Goal: Task Accomplishment & Management: Use online tool/utility

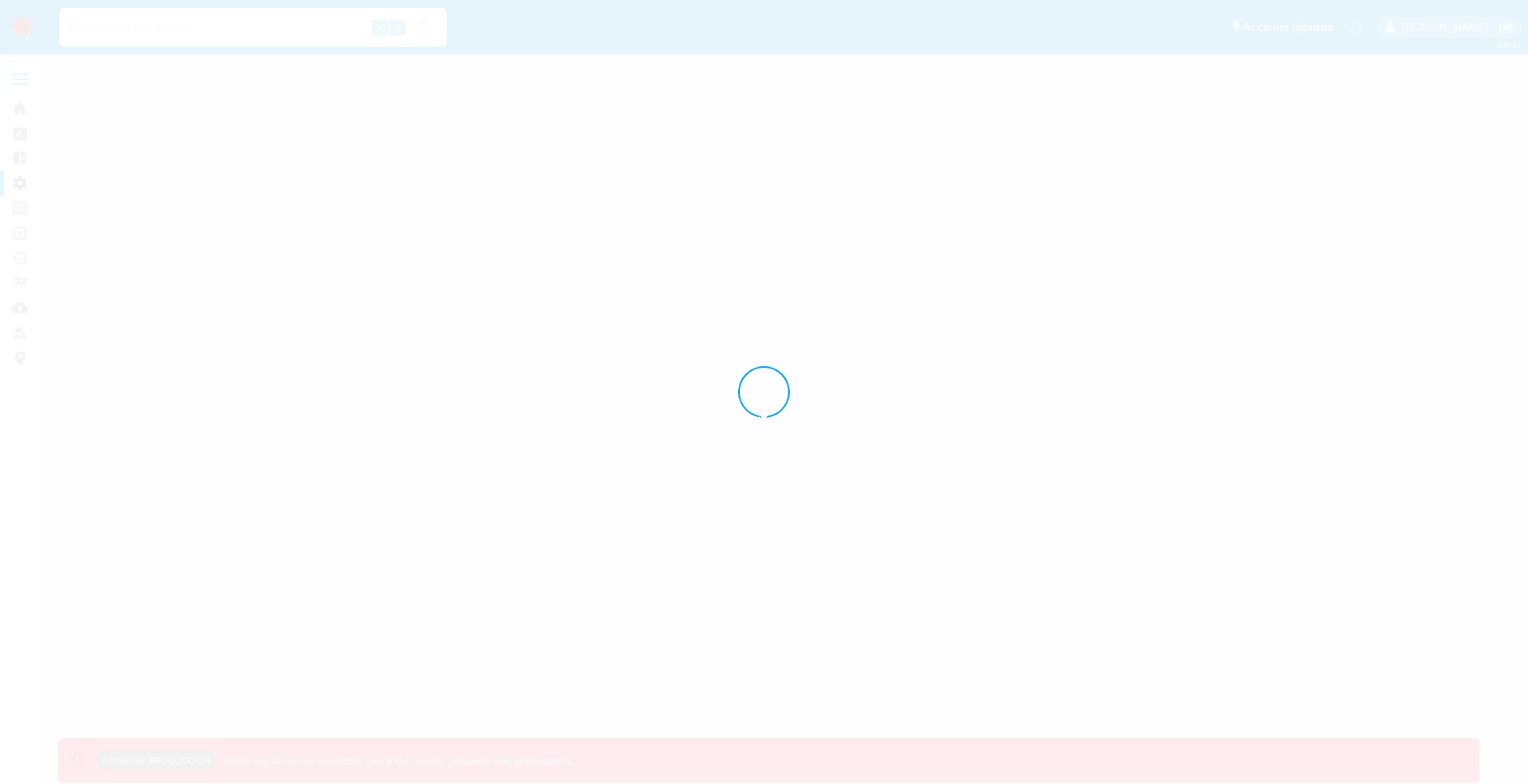
click at [24, 182] on div at bounding box center [764, 392] width 1528 height 784
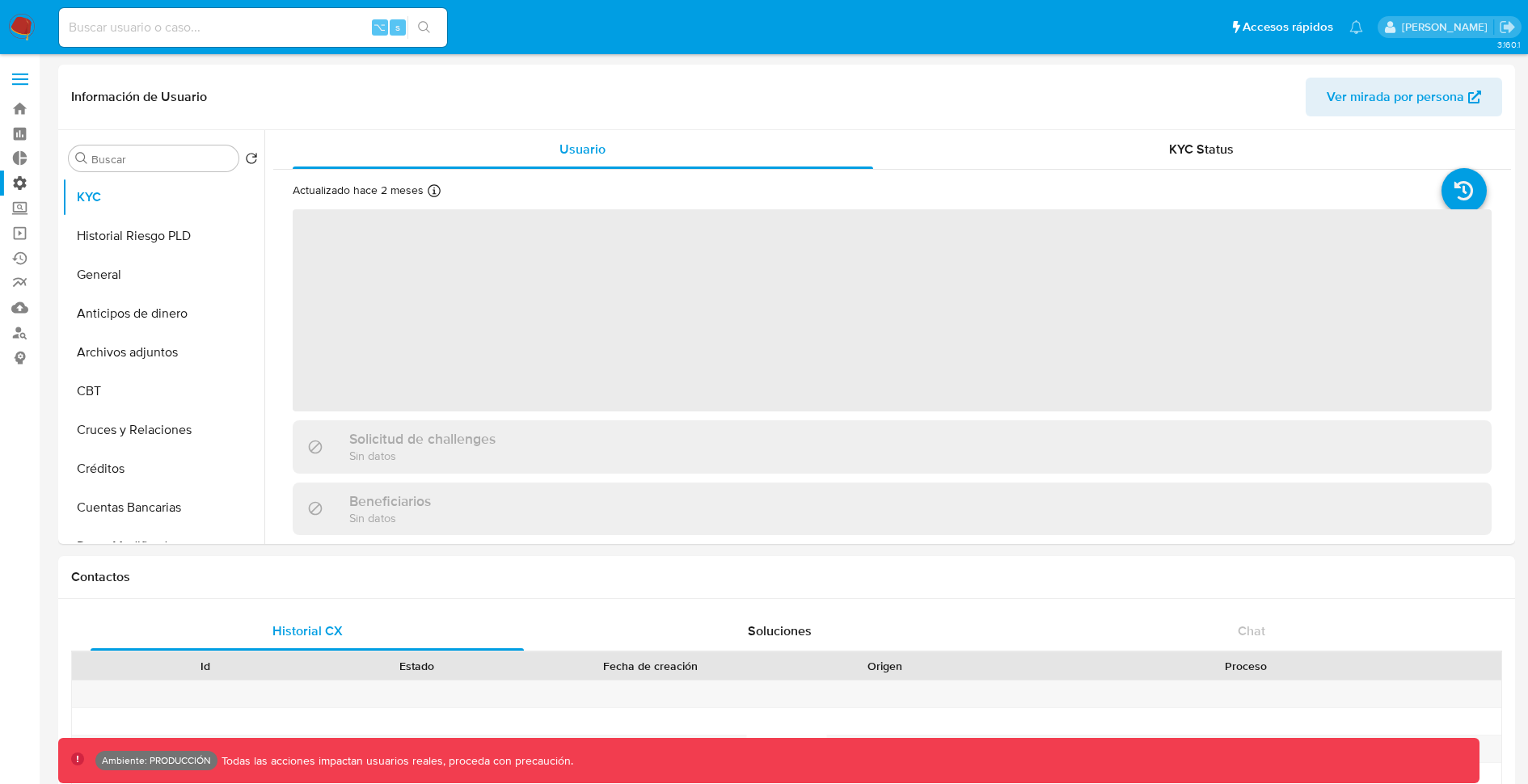
select select "10"
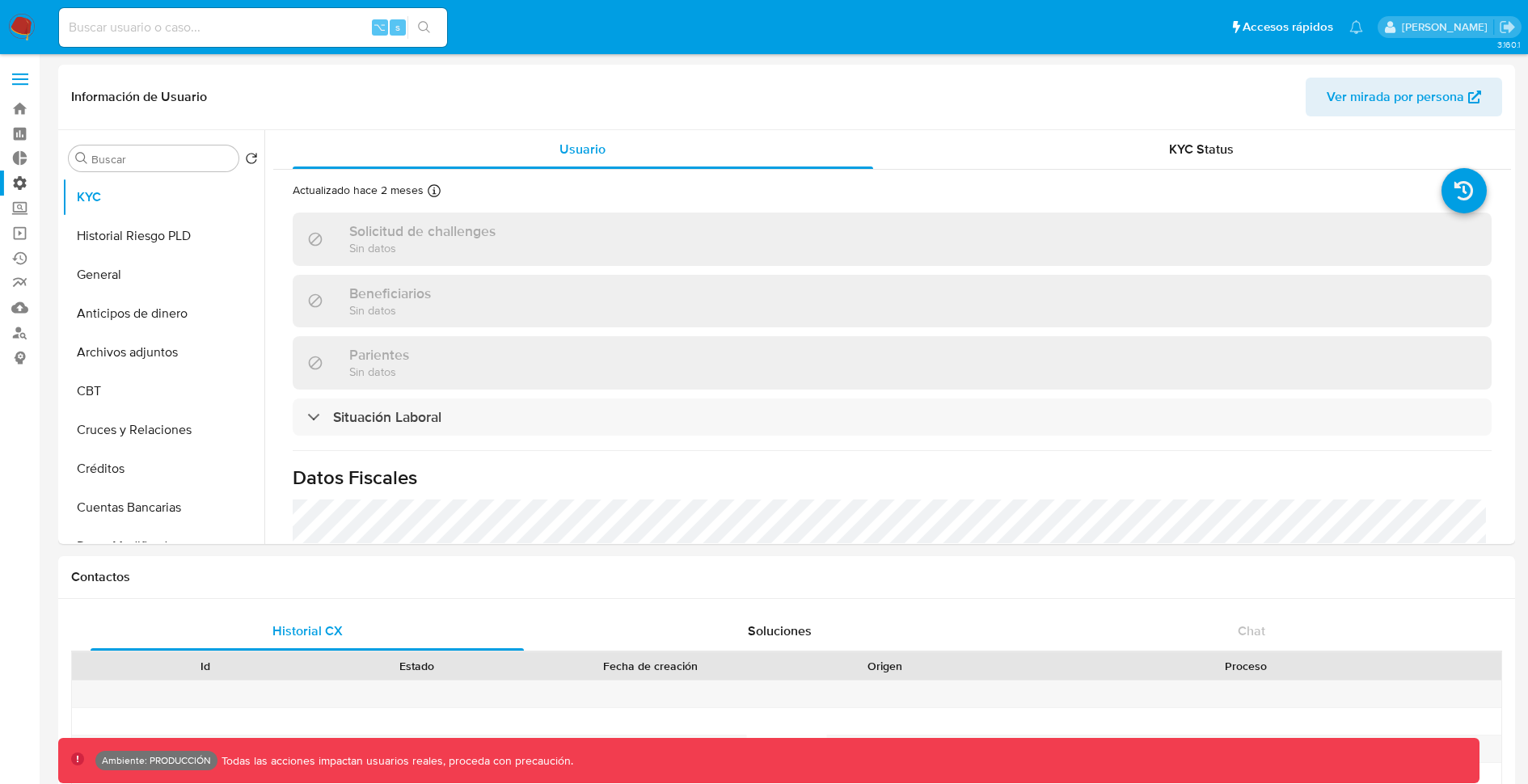
click at [21, 182] on label "Administración" at bounding box center [96, 183] width 193 height 25
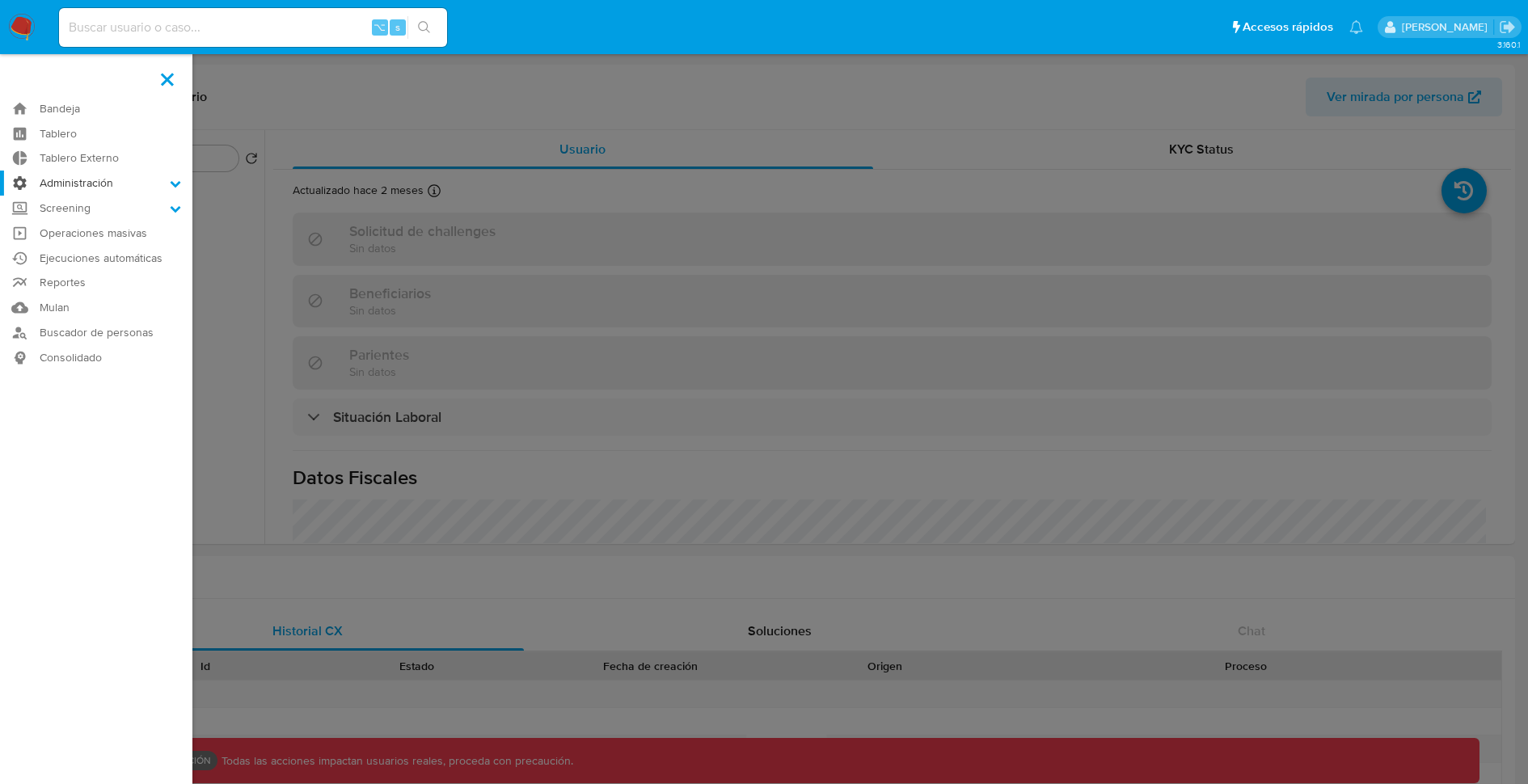
click at [0, 0] on input "Administración" at bounding box center [0, 0] width 0 height 0
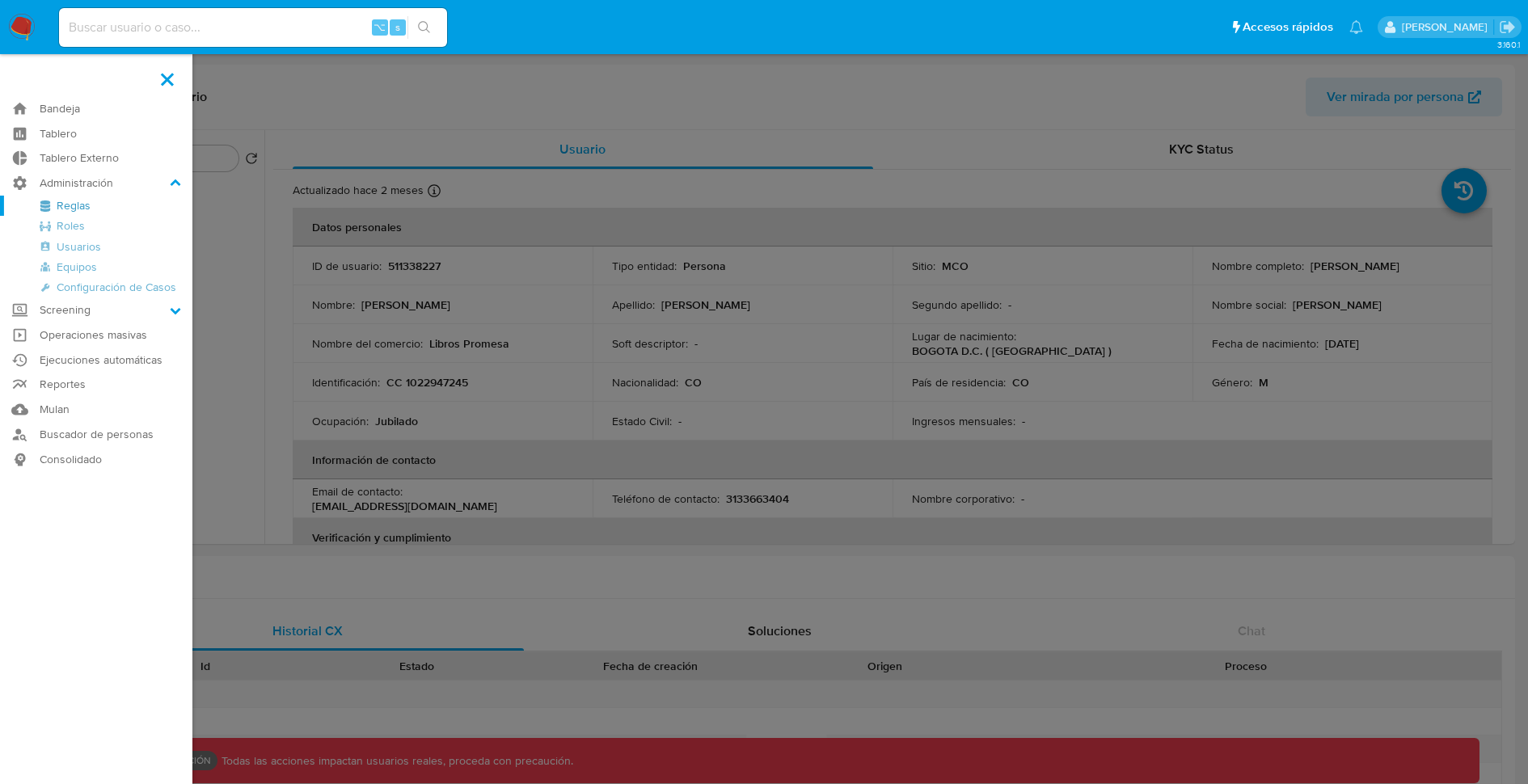
click at [81, 202] on link "Reglas" at bounding box center [96, 206] width 193 height 20
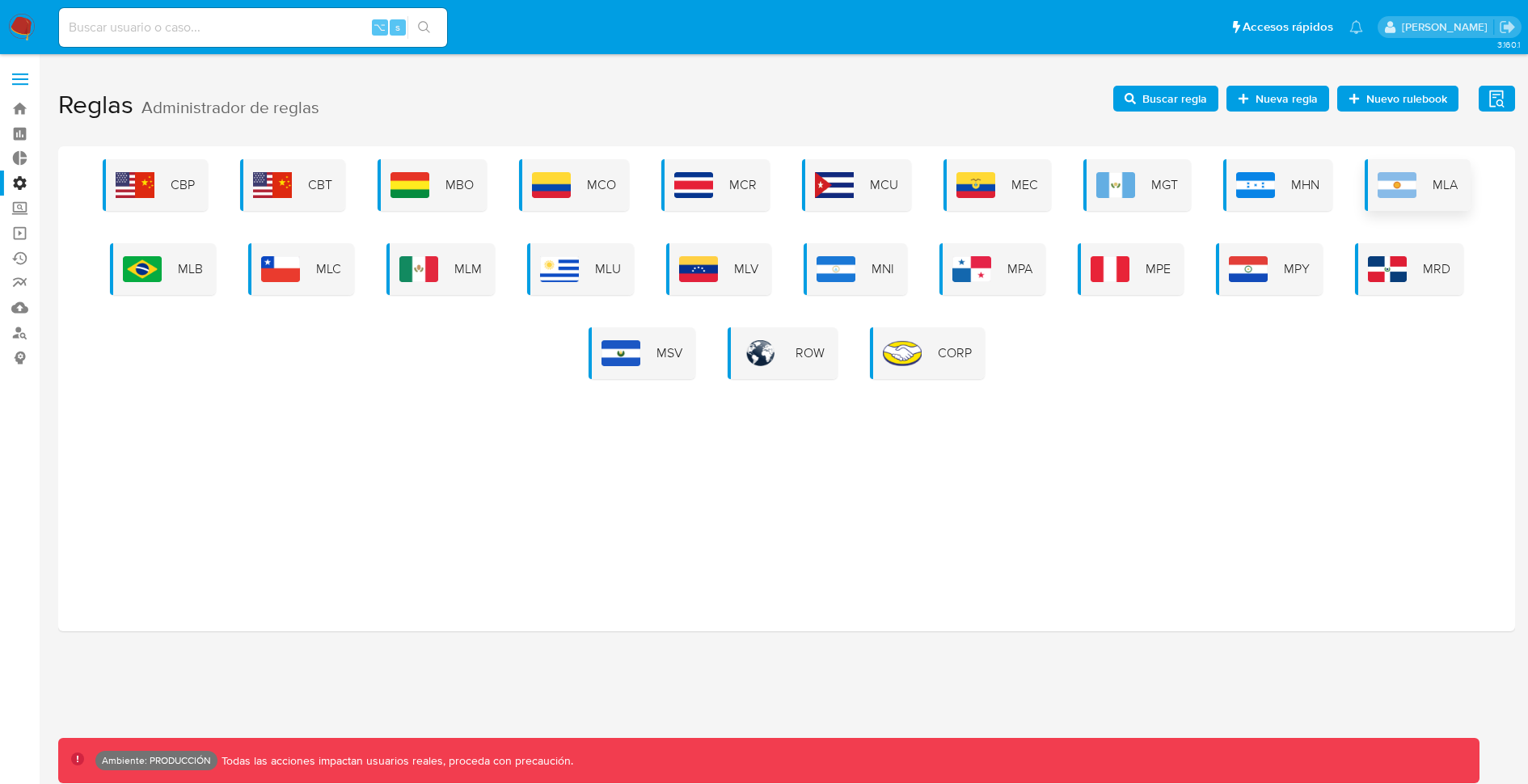
click at [1383, 202] on div "MLA" at bounding box center [1418, 185] width 106 height 52
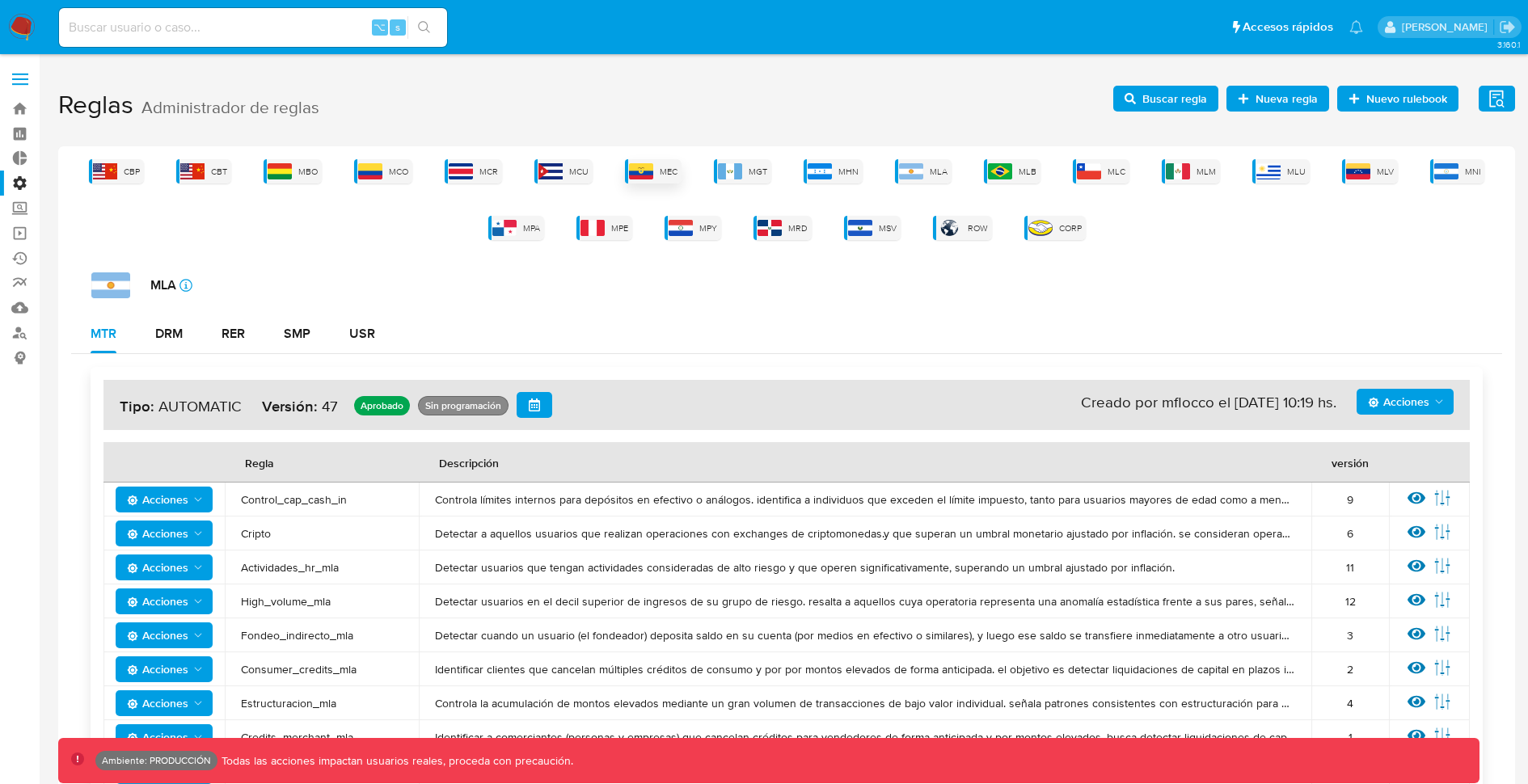
click at [653, 175] on img at bounding box center [641, 171] width 24 height 16
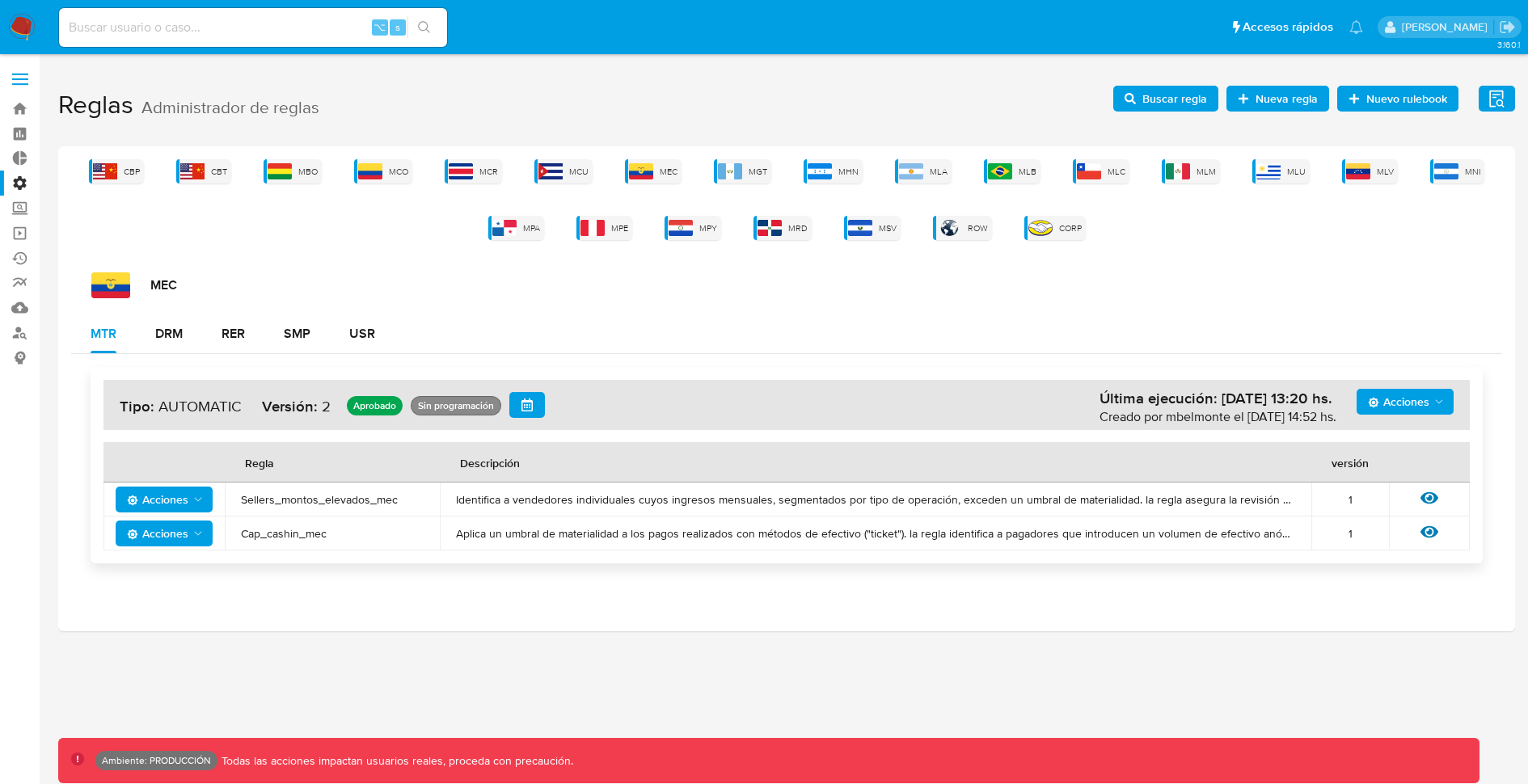
click at [1405, 389] on span "Acciones" at bounding box center [1399, 401] width 62 height 26
click at [1382, 557] on button "Ejecuciones" at bounding box center [1405, 557] width 145 height 39
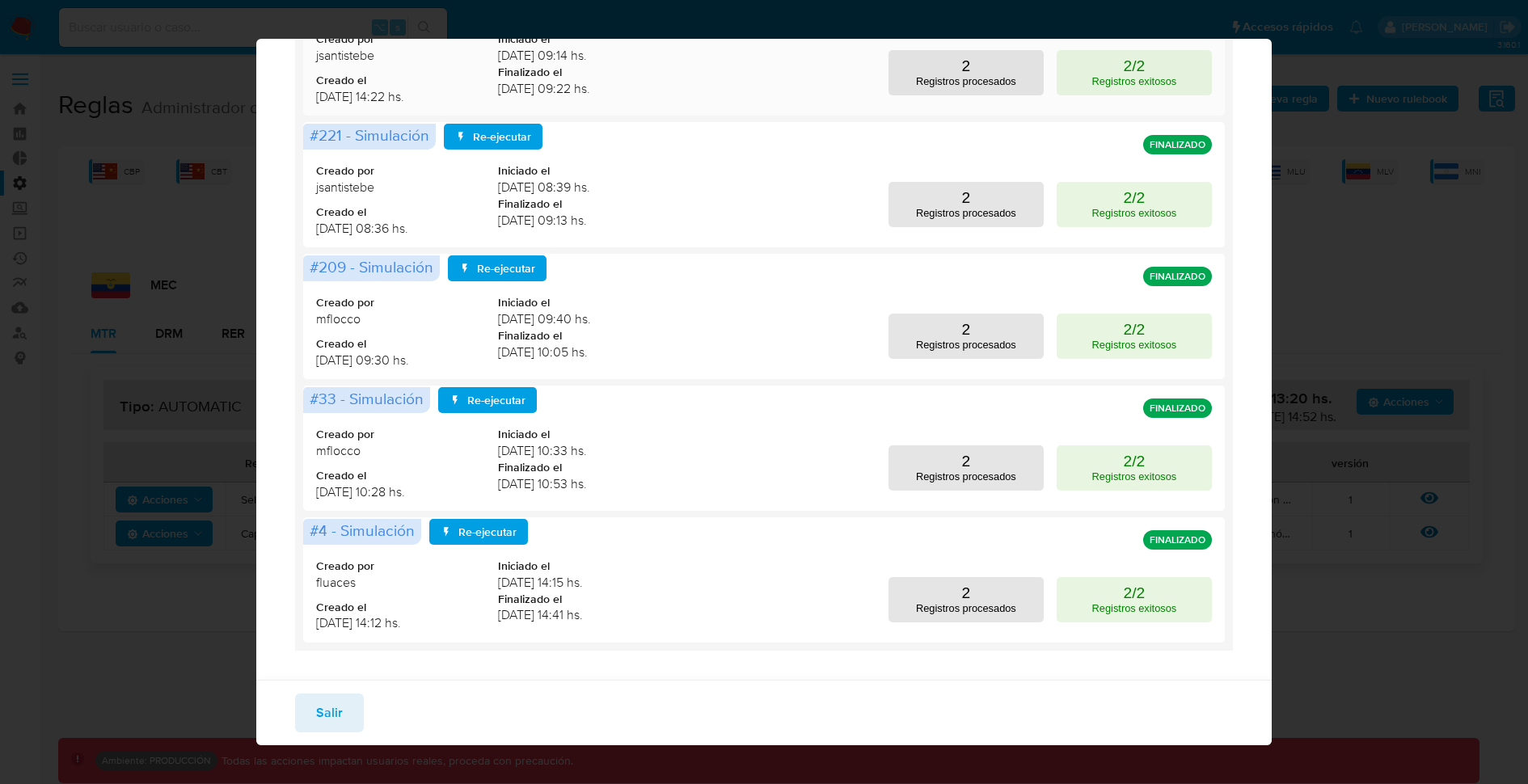
scroll to position [375, 0]
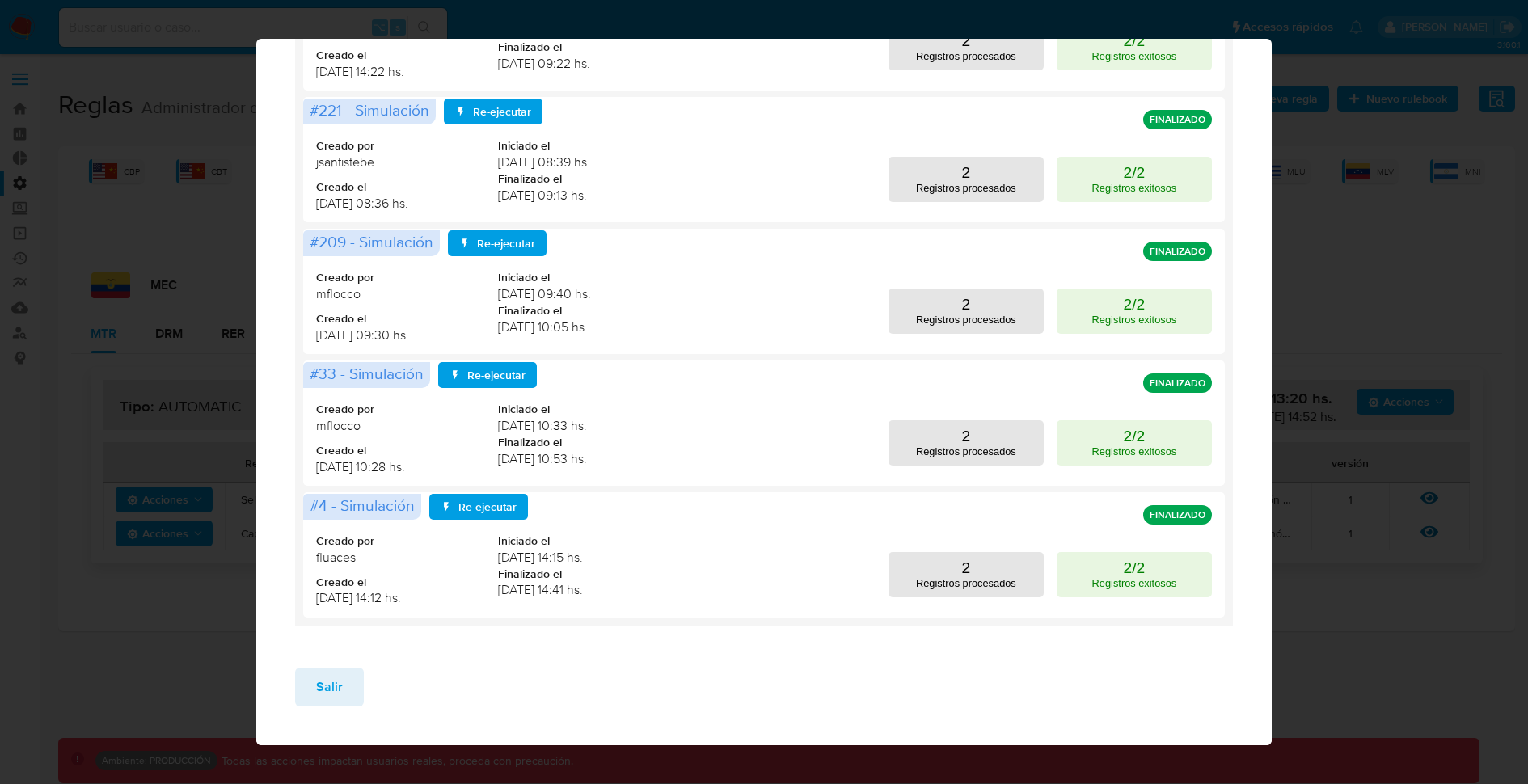
click at [1412, 337] on div "Ejecuciones de MEC MTR versión 2 Identificador Creado por Creado desde Creado h…" at bounding box center [764, 392] width 1528 height 784
click at [1378, 304] on div "Ejecuciones de MEC MTR versión 2 Identificador Creado por Creado desde Creado h…" at bounding box center [764, 392] width 1528 height 784
click at [348, 684] on button "Salir" at bounding box center [329, 687] width 69 height 39
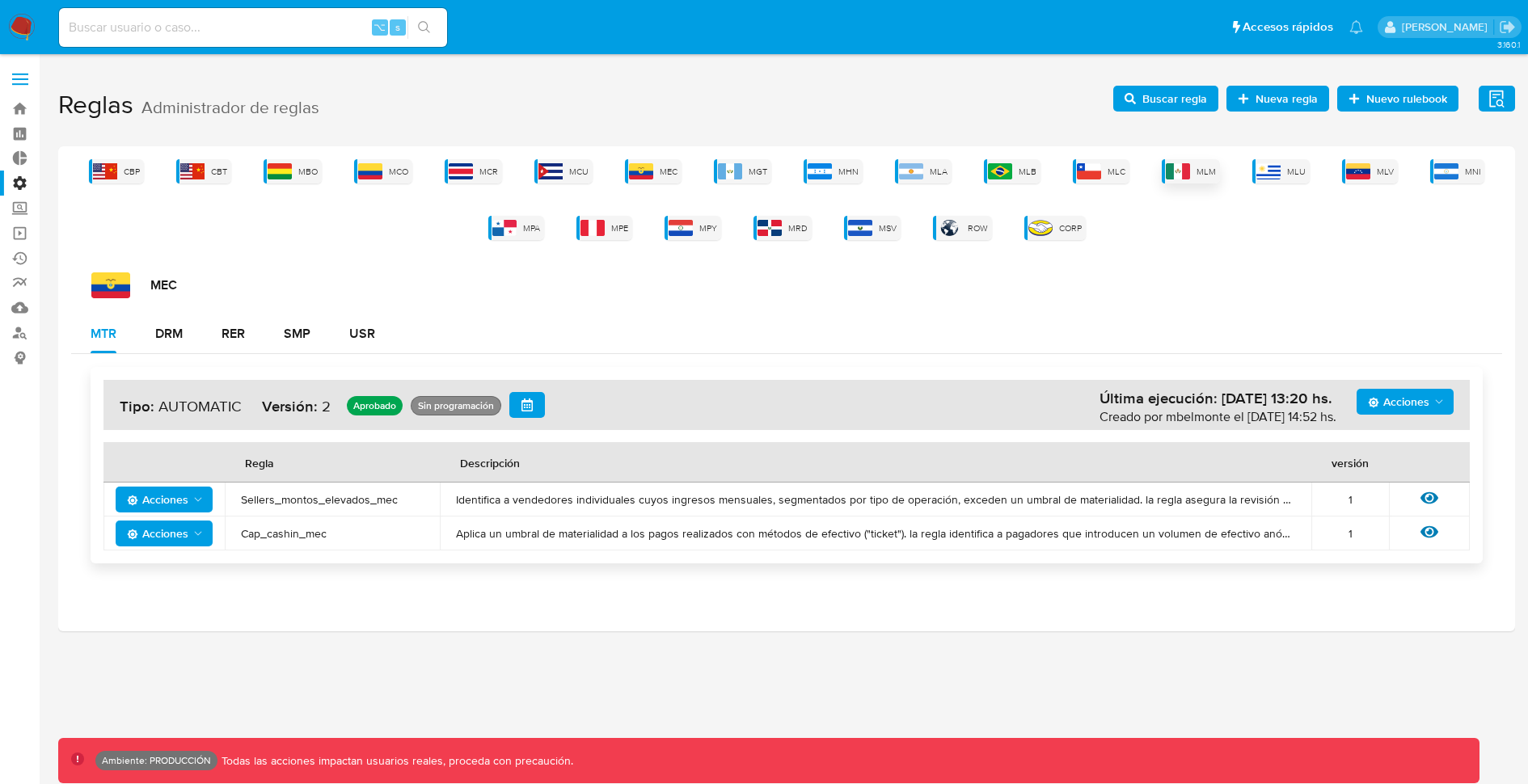
click at [1184, 170] on img at bounding box center [1178, 171] width 24 height 16
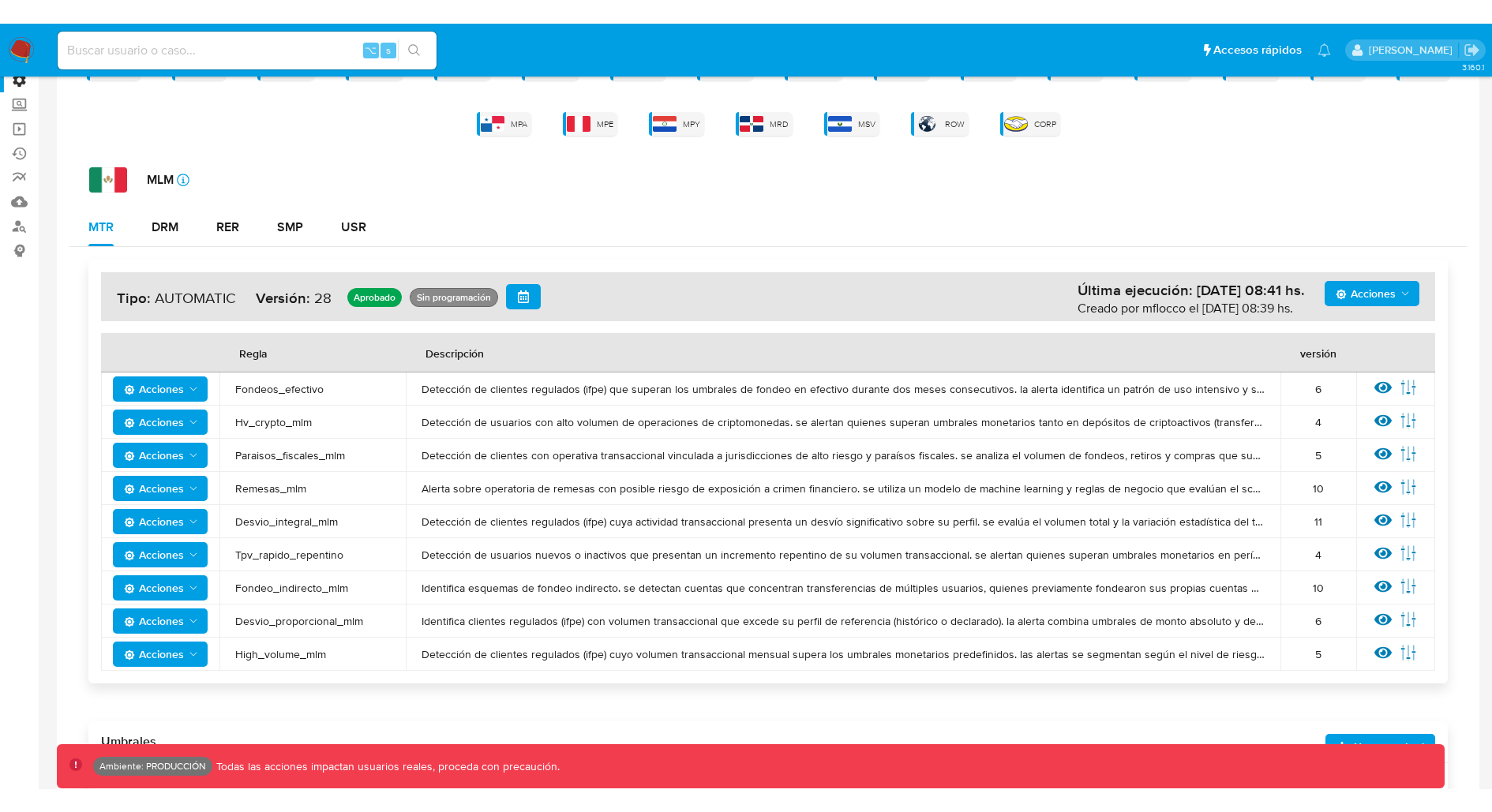
scroll to position [76, 0]
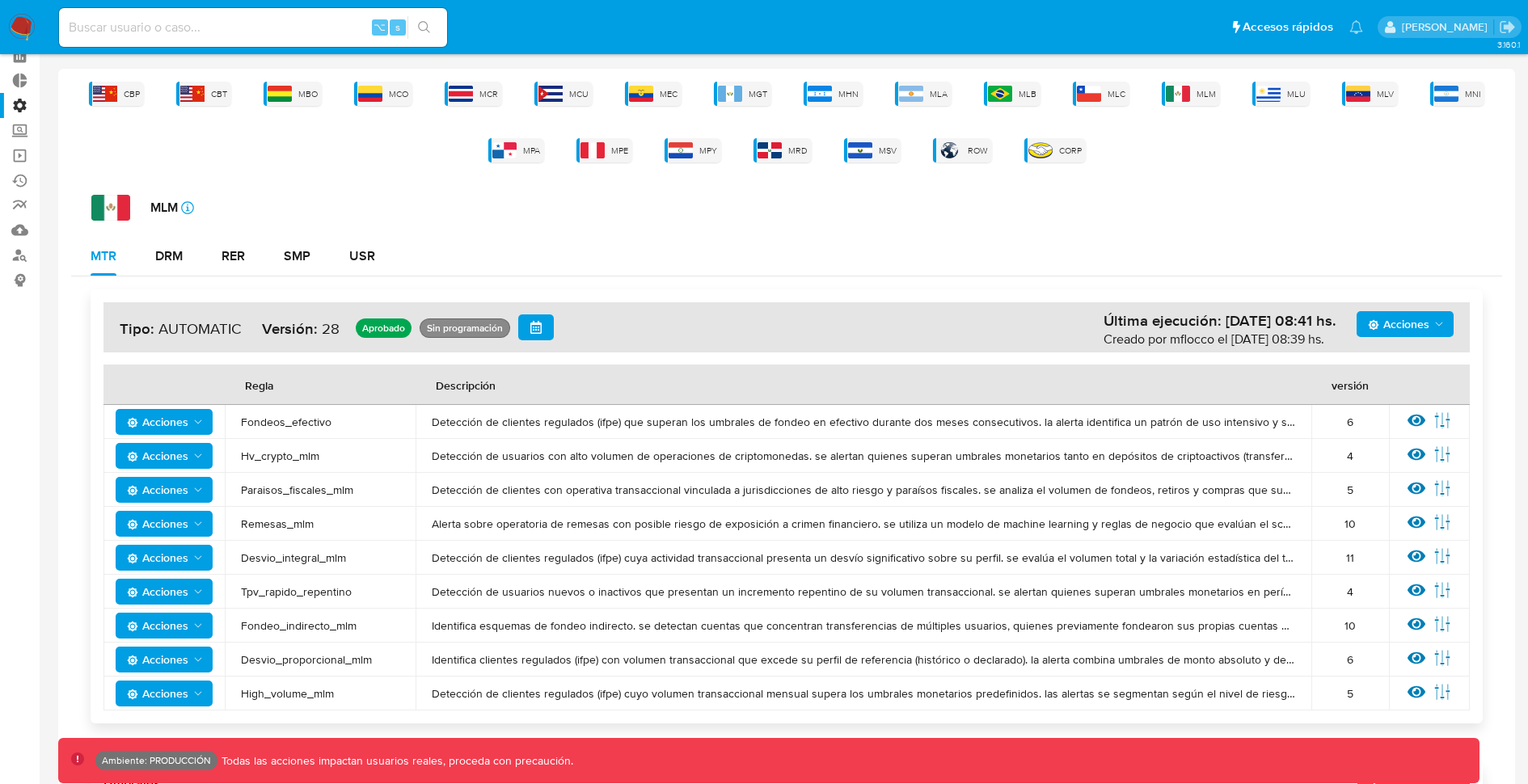
click at [1427, 330] on span "Acciones" at bounding box center [1399, 324] width 62 height 26
click at [1391, 478] on button "Ejecuciones" at bounding box center [1405, 480] width 145 height 39
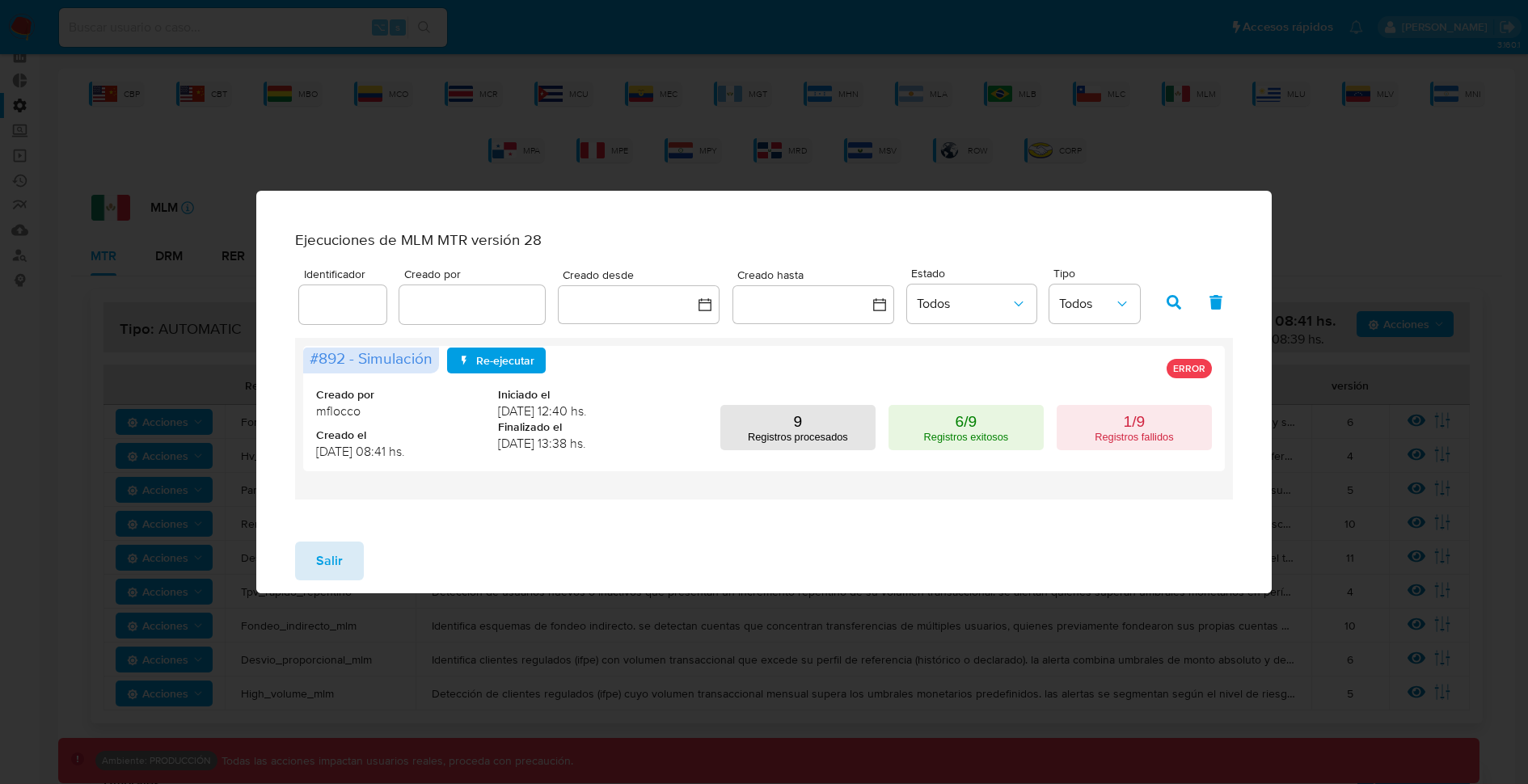
click at [330, 568] on span "Salir" at bounding box center [329, 561] width 27 height 36
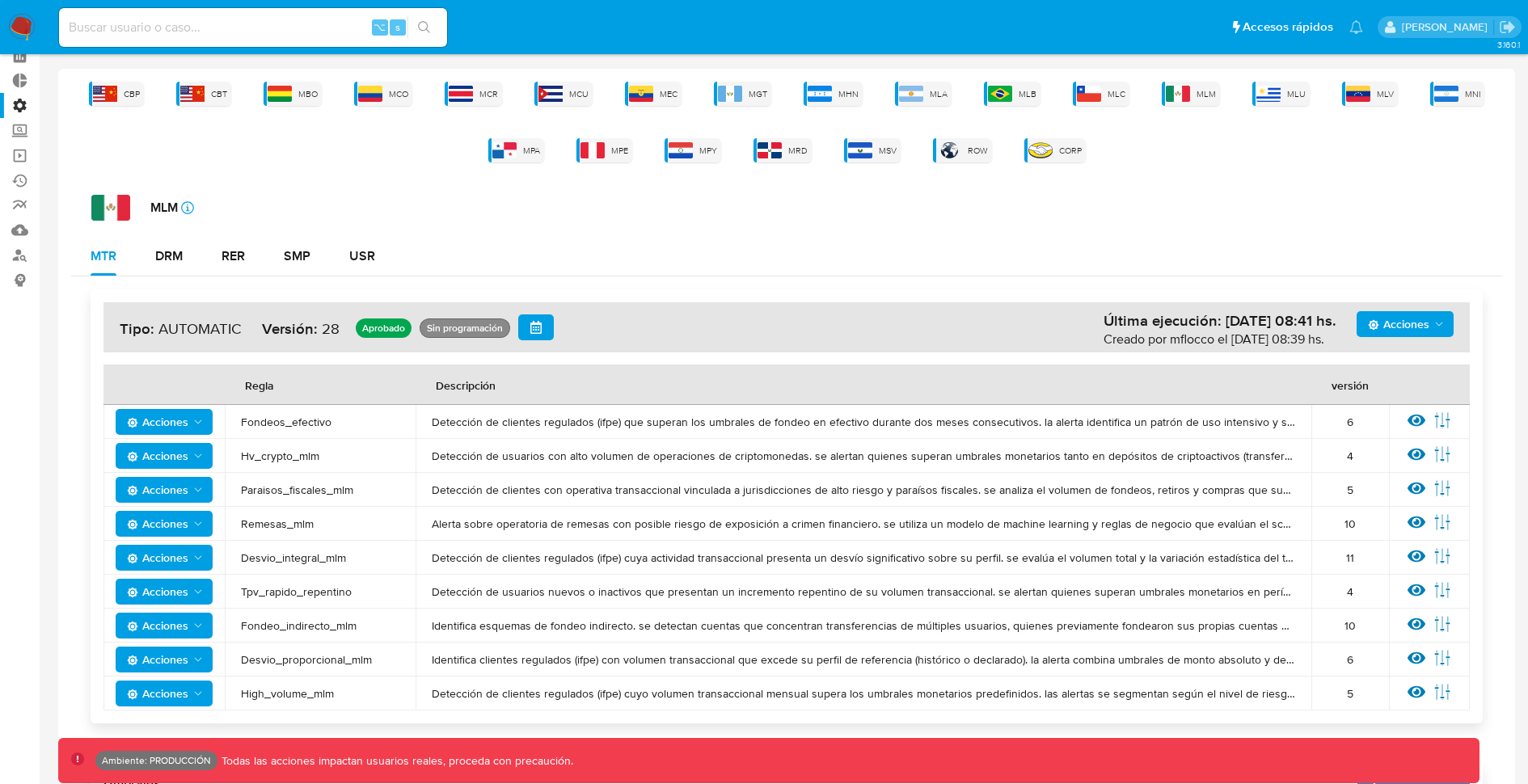
click at [1411, 324] on span "Acciones" at bounding box center [1399, 324] width 62 height 26
click at [1385, 488] on button "Ejecuciones" at bounding box center [1405, 480] width 145 height 39
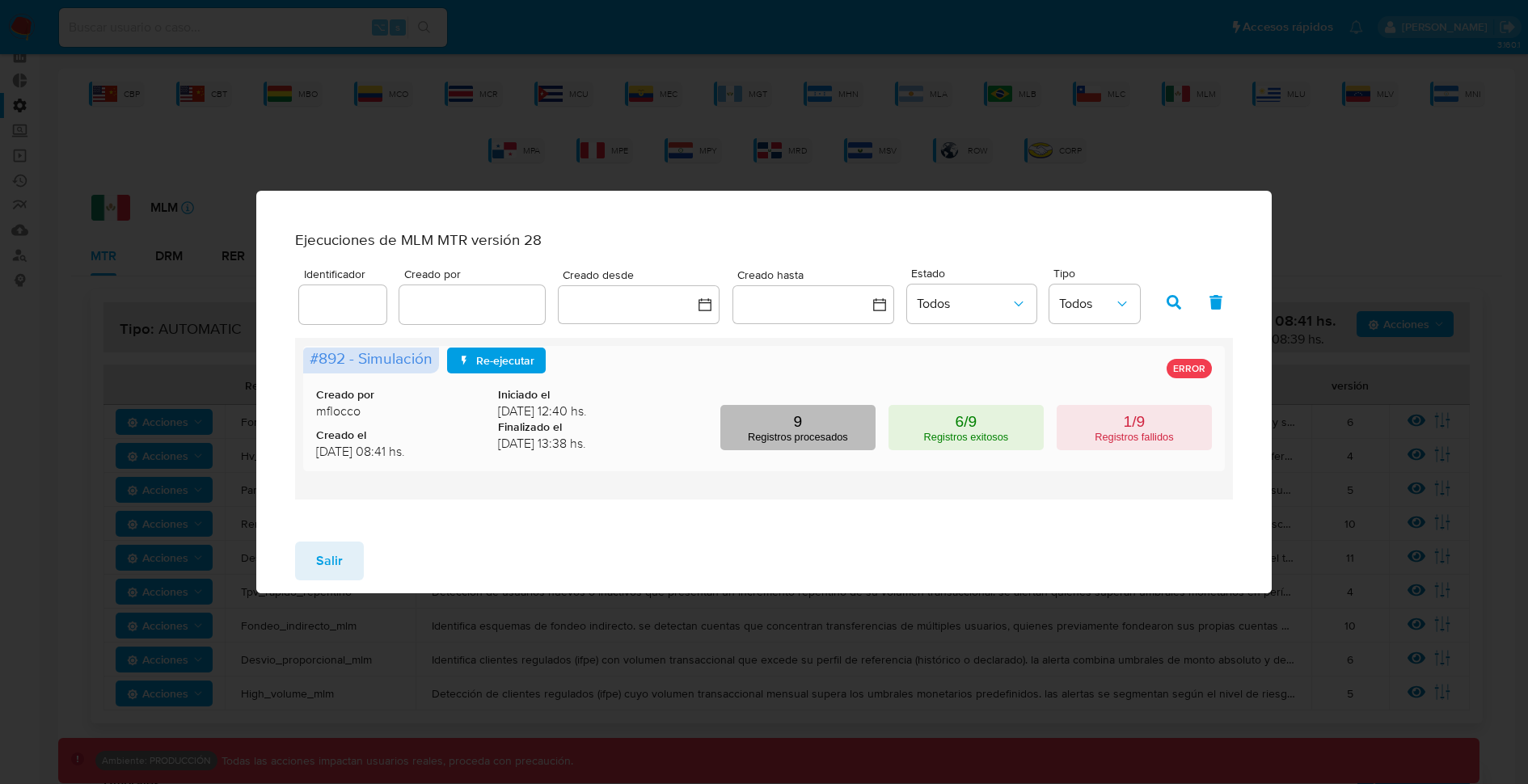
click at [802, 437] on p "Registros procesados" at bounding box center [797, 436] width 100 height 12
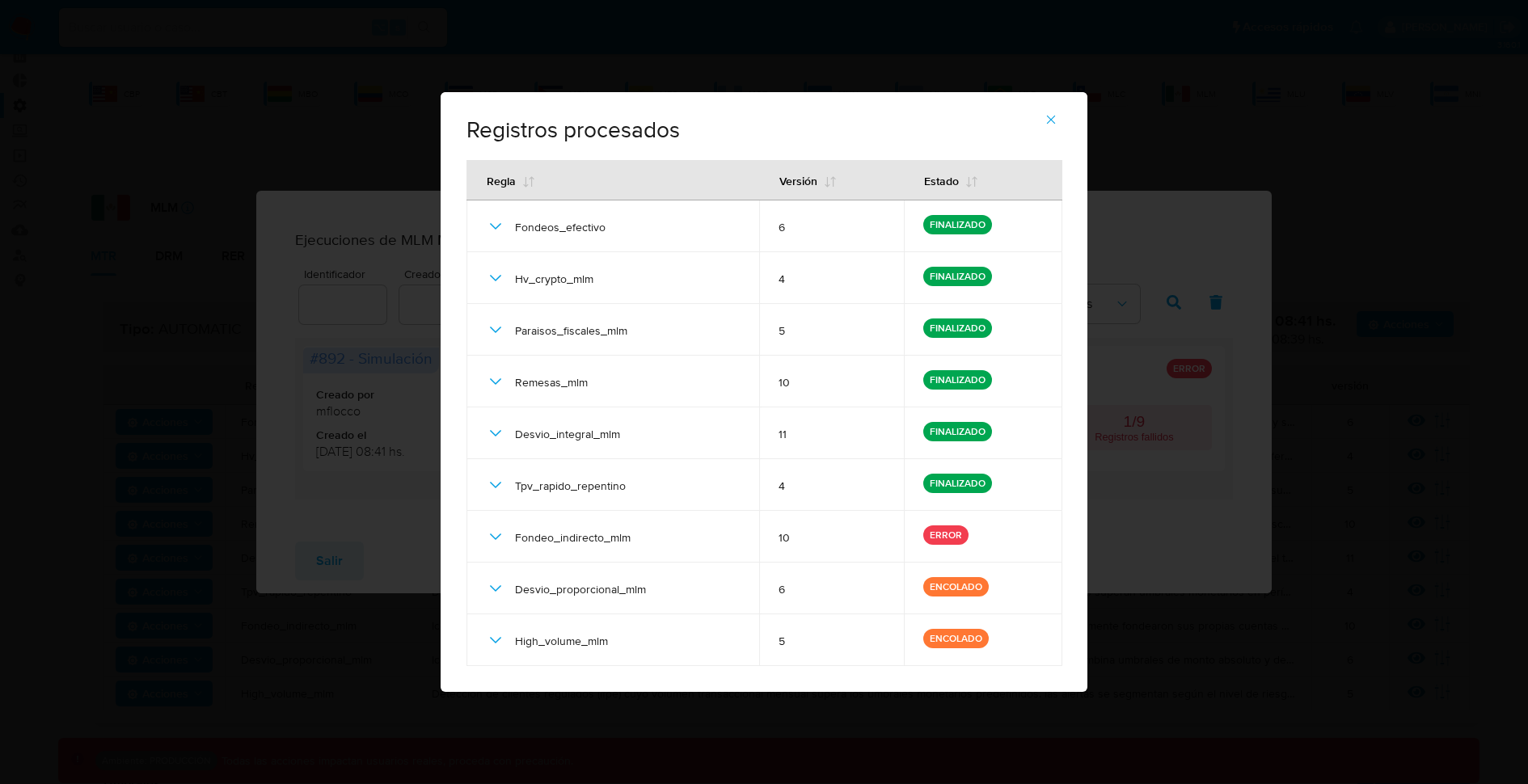
click at [243, 24] on div "Registros procesados # 892 - Simulación Regla Versión Estado Fondeos_efectivo 6…" at bounding box center [764, 392] width 1528 height 784
click at [218, 84] on div "Registros procesados # 892 - Simulación Regla Versión Estado Fondeos_efectivo 6…" at bounding box center [764, 392] width 1528 height 784
click at [1327, 266] on div "Registros procesados # 892 - Simulación Regla Versión Estado Fondeos_efectivo 6…" at bounding box center [764, 392] width 1528 height 784
click at [1296, 154] on div "Registros procesados # 892 - Simulación Regla Versión Estado Fondeos_efectivo 6…" at bounding box center [764, 392] width 1528 height 784
click at [1054, 117] on icon "button" at bounding box center [1051, 119] width 9 height 9
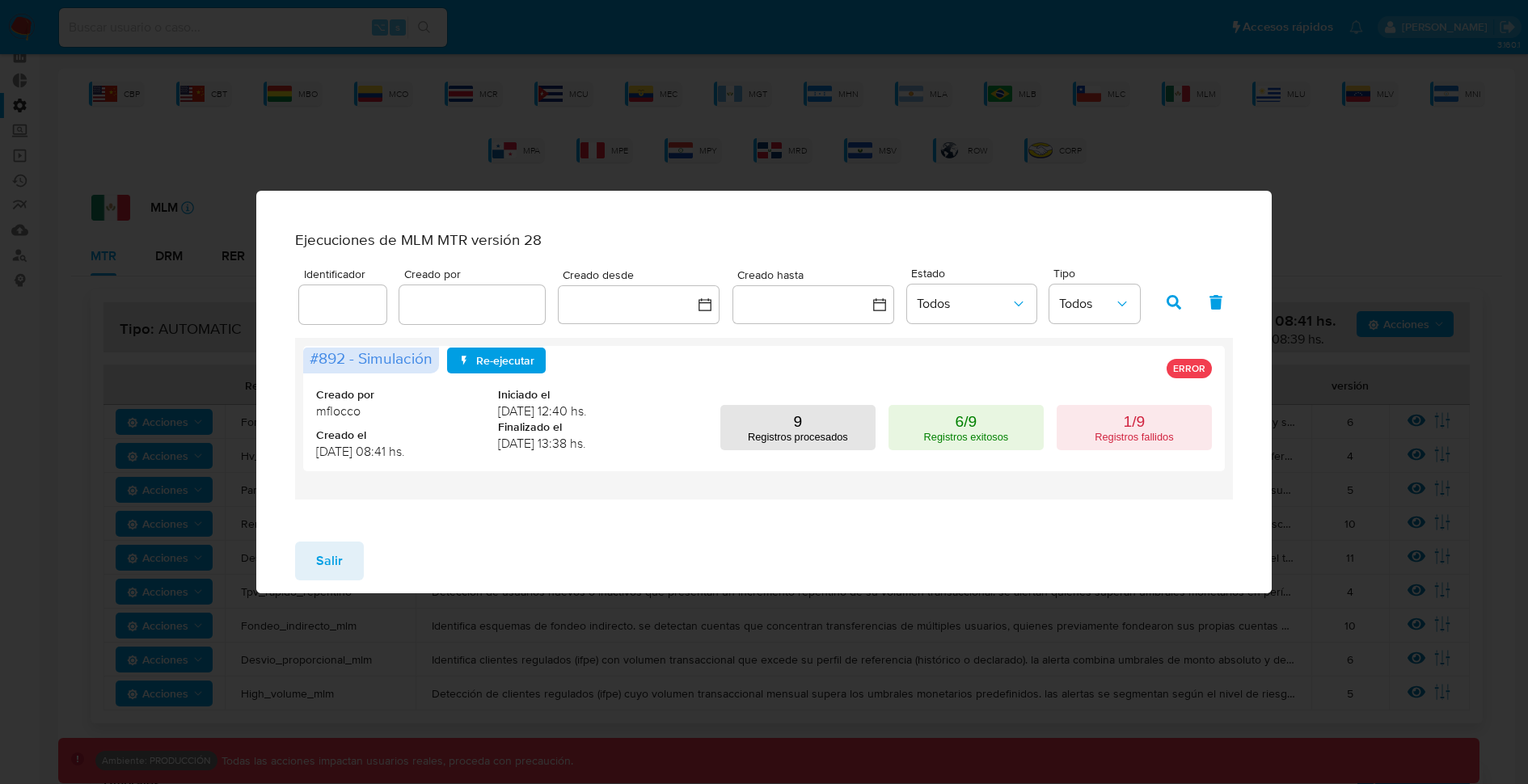
click at [327, 568] on span "Salir" at bounding box center [329, 561] width 27 height 36
